Goal: Information Seeking & Learning: Learn about a topic

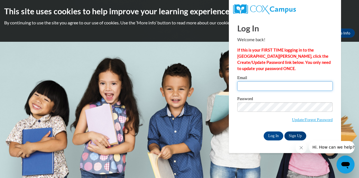
type input "[PERSON_NAME][EMAIL_ADDRESS][DOMAIN_NAME]"
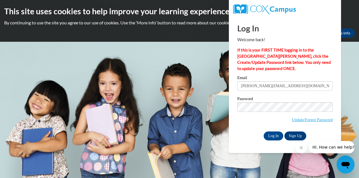
click at [266, 130] on div "Email [EMAIL_ADDRESS][PERSON_NAME][DOMAIN_NAME] Password Update/Forgot Password…" at bounding box center [284, 108] width 95 height 64
click at [268, 134] on input "Log In" at bounding box center [273, 135] width 20 height 9
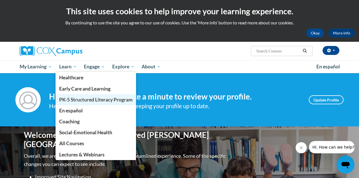
click at [77, 99] on span "PK-5 Structured Literacy Program" at bounding box center [95, 100] width 73 height 6
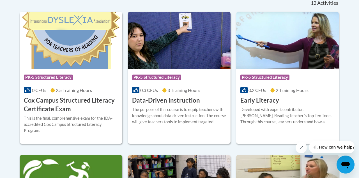
scroll to position [243, 0]
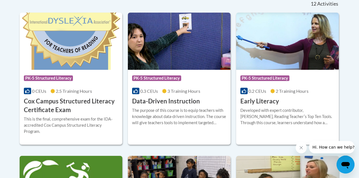
click at [77, 105] on h3 "Cox Campus Structured Literacy Certificate Exam" at bounding box center [71, 105] width 94 height 17
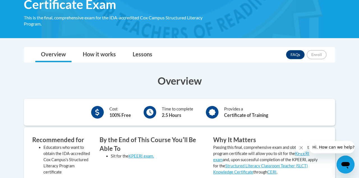
scroll to position [86, 0]
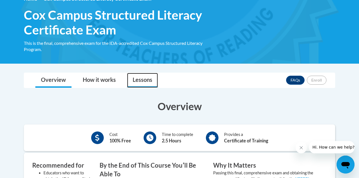
click at [143, 80] on link "Lessons" at bounding box center [142, 80] width 31 height 15
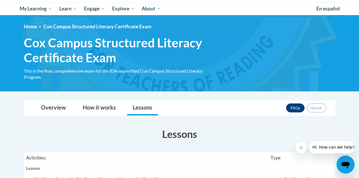
scroll to position [20, 0]
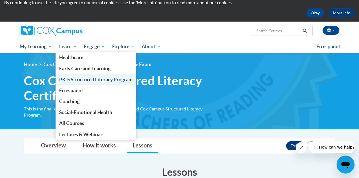
click at [68, 75] on link "PK-5 Structured Literacy Program" at bounding box center [95, 79] width 81 height 11
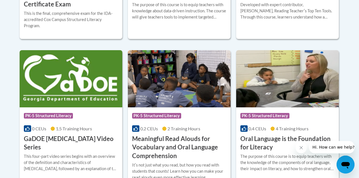
scroll to position [364, 0]
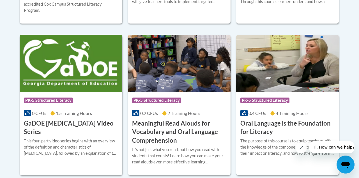
click at [86, 124] on h3 "GaDOE [MEDICAL_DATA] Video Series" at bounding box center [71, 127] width 94 height 17
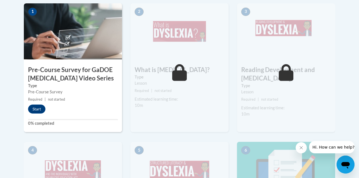
scroll to position [204, 0]
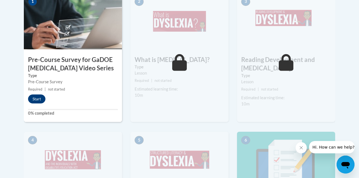
click at [37, 96] on button "Start" at bounding box center [36, 98] width 17 height 9
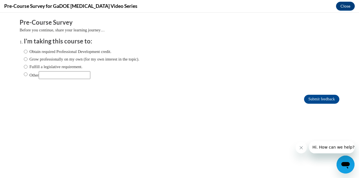
scroll to position [0, 0]
click at [27, 57] on input "Grow professionally on my own (for my own interest in the topic)." at bounding box center [26, 59] width 4 height 6
radio input "true"
click at [329, 100] on input "Submit feedback" at bounding box center [321, 99] width 35 height 9
click at [321, 100] on input "Submit feedback" at bounding box center [321, 99] width 35 height 9
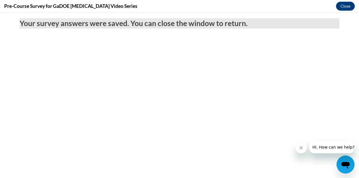
click at [345, 6] on button "Close" at bounding box center [345, 6] width 19 height 9
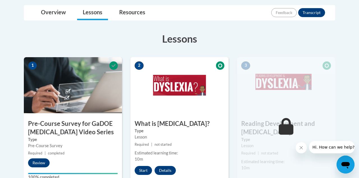
scroll to position [145, 0]
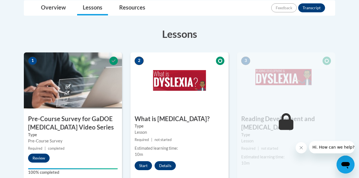
click at [144, 164] on button "Start" at bounding box center [142, 165] width 17 height 9
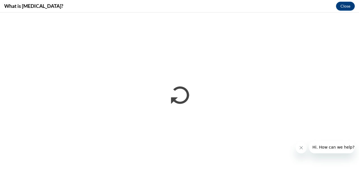
scroll to position [0, 0]
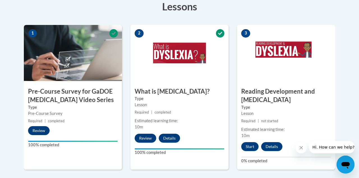
scroll to position [172, 0]
